Goal: Information Seeking & Learning: Learn about a topic

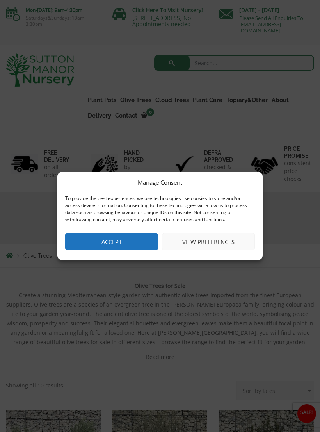
click at [130, 243] on button "Accept" at bounding box center [111, 242] width 93 height 18
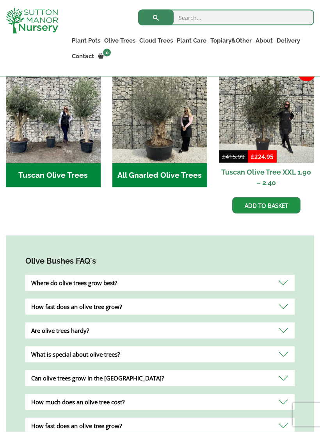
scroll to position [328, 0]
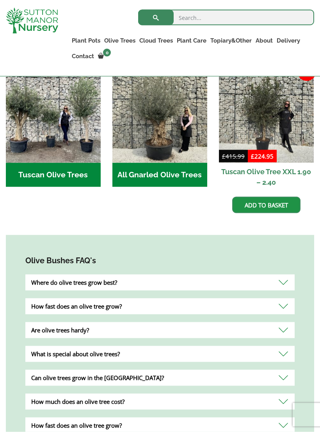
click at [284, 285] on div "Where do olive trees grow best?" at bounding box center [159, 283] width 269 height 16
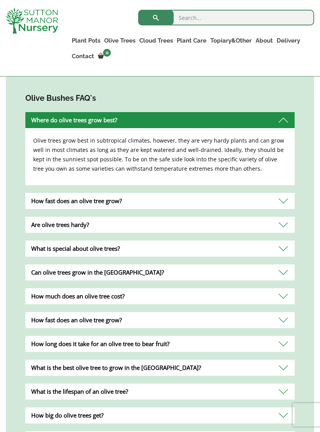
scroll to position [494, 0]
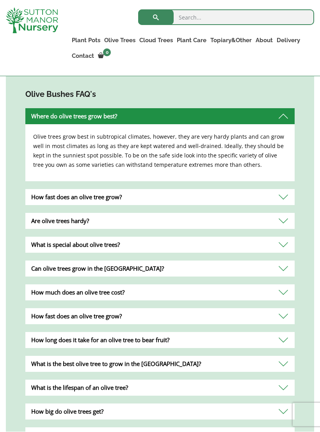
click at [288, 199] on div "How fast does an olive tree grow?" at bounding box center [159, 197] width 269 height 16
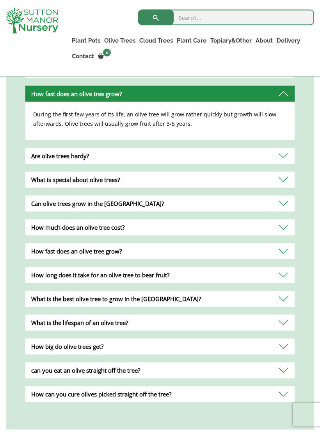
scroll to position [541, 0]
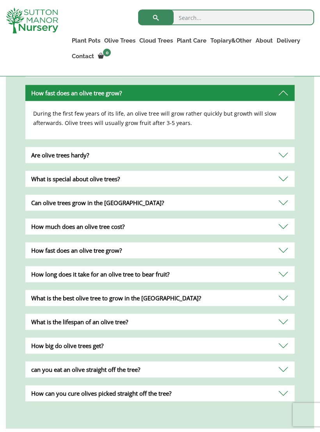
click at [287, 158] on div "Are olive trees hardy?" at bounding box center [159, 155] width 269 height 16
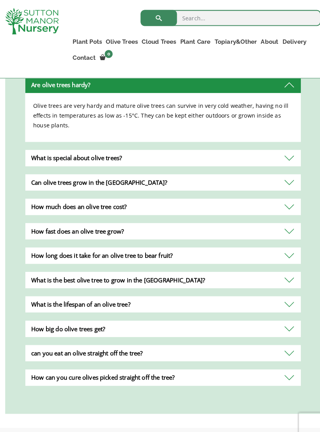
scroll to position [576, 0]
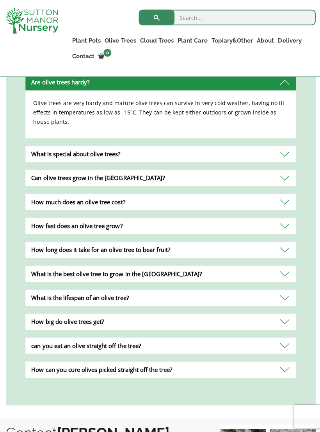
click at [284, 156] on div "What is special about olive trees?" at bounding box center [159, 154] width 269 height 16
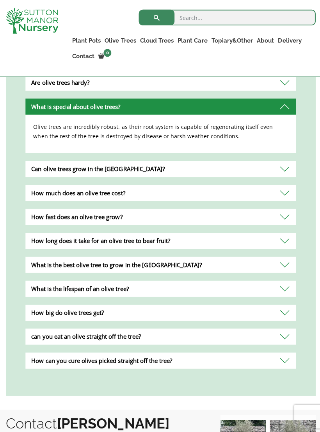
click at [283, 171] on div "Can olive trees grow in the UK?" at bounding box center [159, 168] width 269 height 16
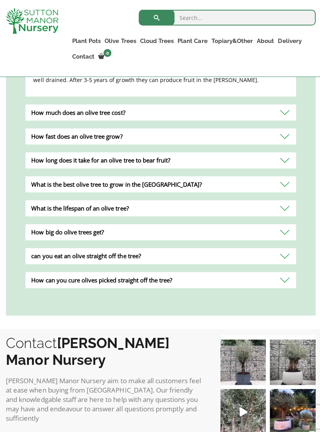
scroll to position [656, 0]
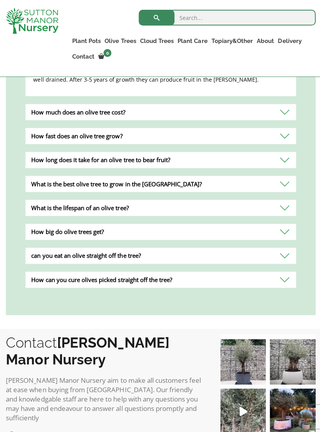
click at [282, 114] on div "How much does an olive tree cost?" at bounding box center [159, 111] width 269 height 16
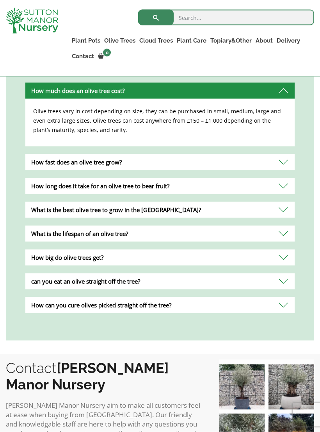
scroll to position [639, 0]
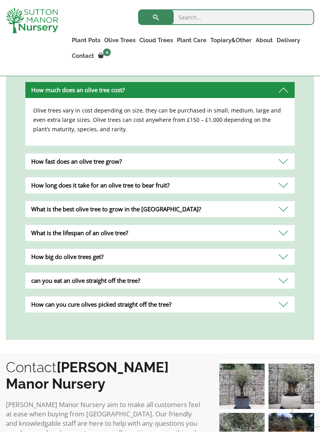
click at [33, 161] on div "How fast does an olive tree grow?" at bounding box center [159, 162] width 269 height 16
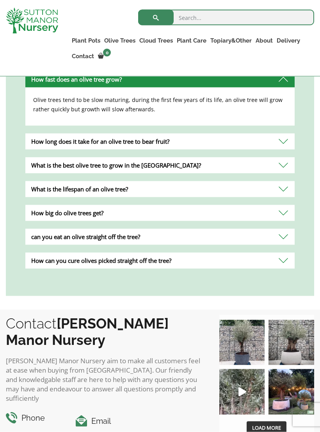
scroll to position [676, 0]
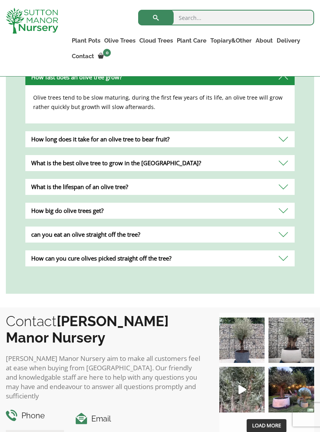
click at [282, 165] on div "What is the best olive tree to grow in the UK?" at bounding box center [159, 163] width 269 height 16
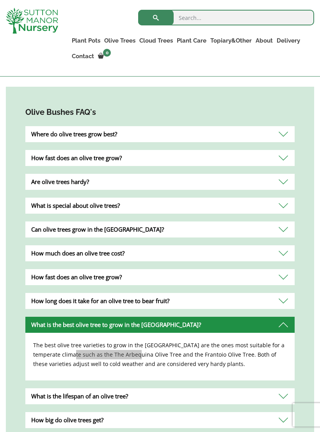
scroll to position [476, 0]
click at [216, 254] on div "How much does an olive tree cost?" at bounding box center [159, 254] width 269 height 16
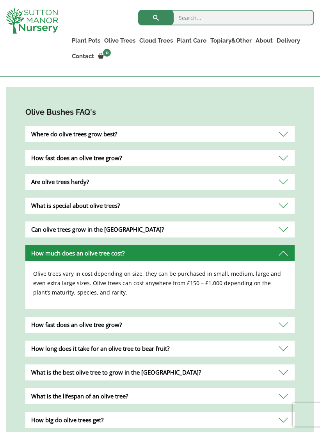
click at [197, 288] on p "Olive trees vary in cost depending on size, they can be purchased in small, med…" at bounding box center [160, 283] width 254 height 28
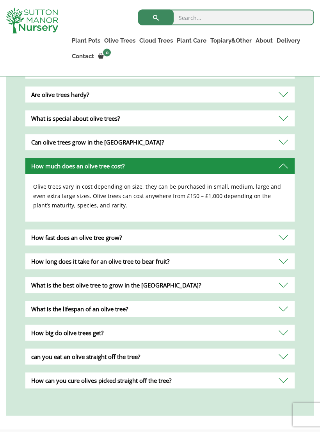
scroll to position [564, 0]
click at [282, 287] on div "What is the best olive tree to grow in the UK?" at bounding box center [159, 285] width 269 height 16
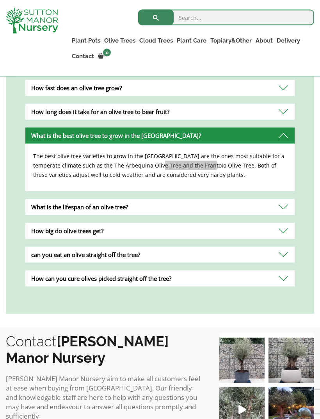
scroll to position [672, 0]
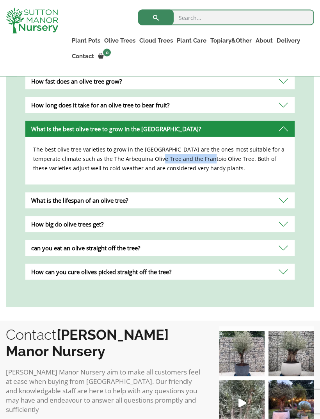
click at [244, 160] on p "The best olive tree varieties to grow in the UK are the ones most suitable for …" at bounding box center [160, 159] width 254 height 28
click at [284, 207] on div "What is the lifespan of an olive tree?" at bounding box center [159, 201] width 269 height 16
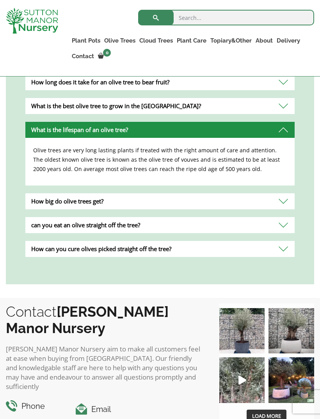
scroll to position [698, 0]
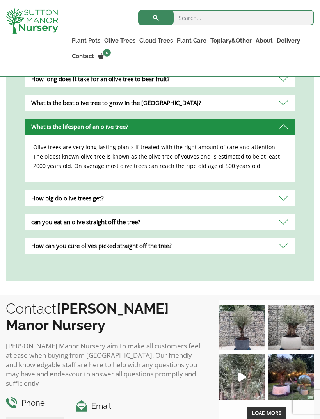
click at [286, 201] on div "How big do olive trees get?" at bounding box center [159, 198] width 269 height 16
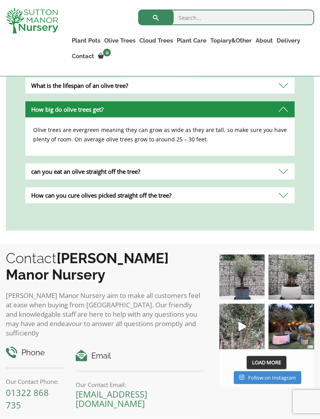
scroll to position [744, 0]
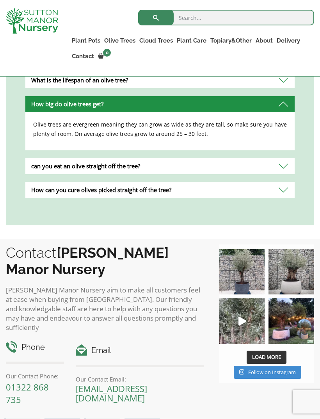
click at [284, 171] on div "can you eat an olive straight off the tree?" at bounding box center [159, 166] width 269 height 16
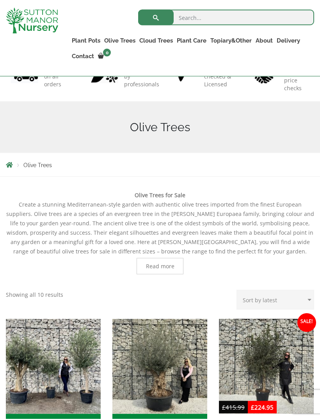
scroll to position [0, 0]
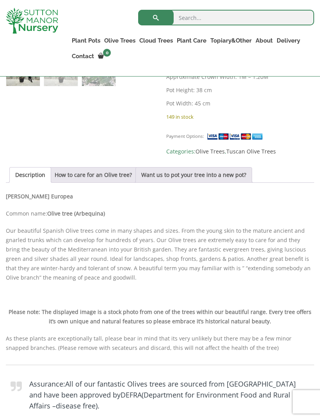
scroll to position [318, 0]
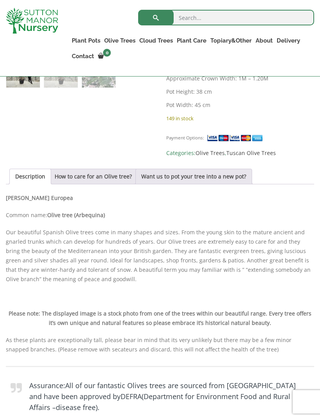
click at [103, 178] on link "How to care for an Olive tree?" at bounding box center [93, 176] width 77 height 15
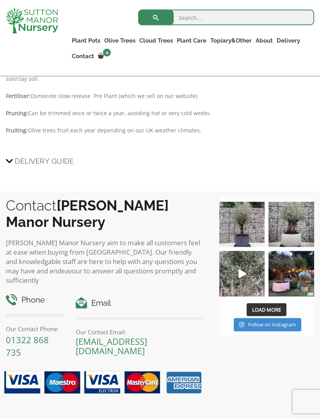
scroll to position [561, 0]
click at [244, 218] on img at bounding box center [242, 225] width 46 height 46
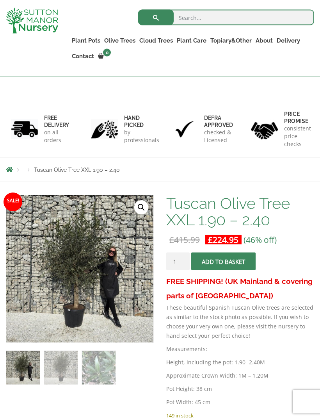
scroll to position [0, 0]
